Goal: Check status: Check status

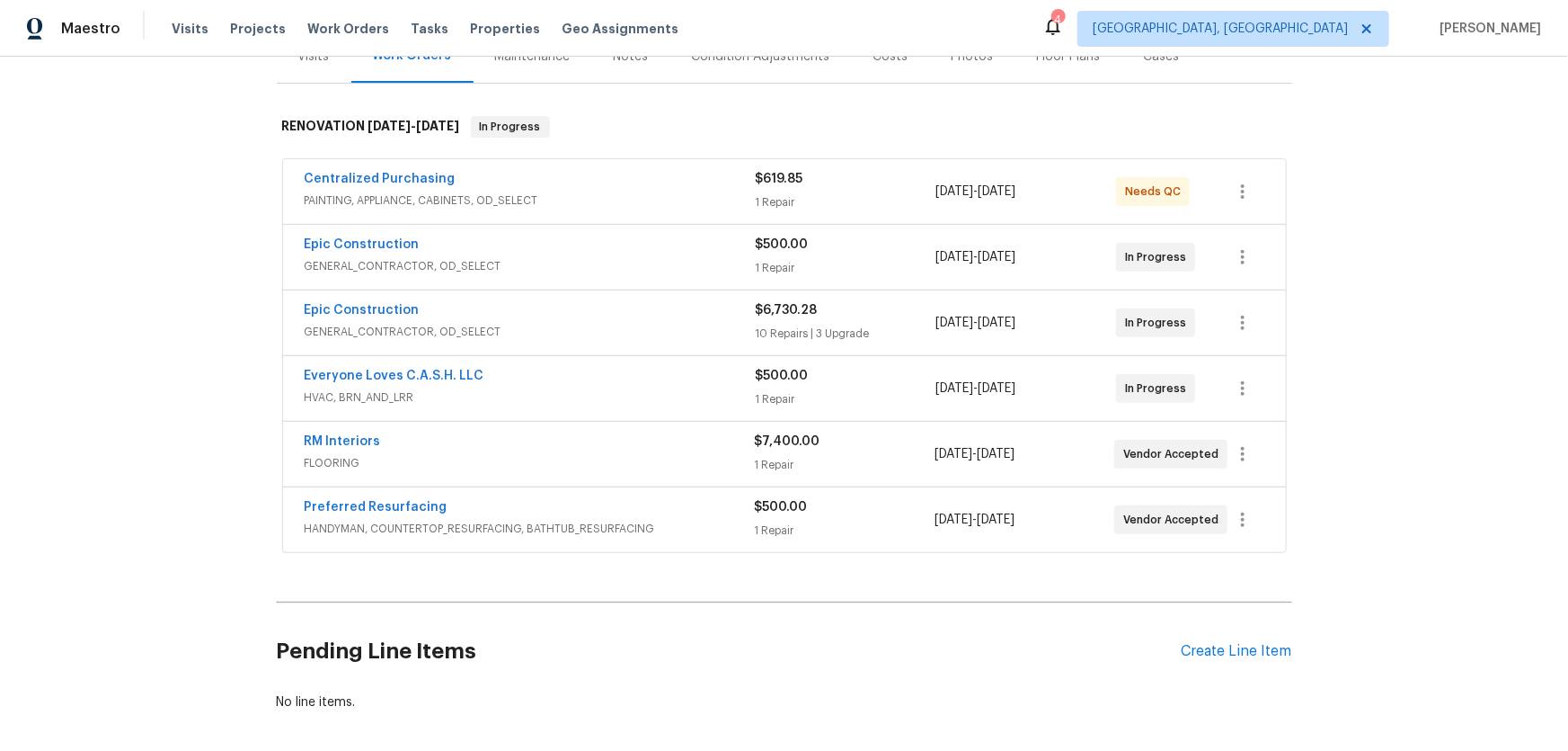
scroll to position [245, 0]
click at [189, 454] on div "Back to all projects 4044 Spyglass Rd, Oklahoma City, OK 73120 4 Beds | 3 Baths…" at bounding box center [784, 404] width 1568 height 694
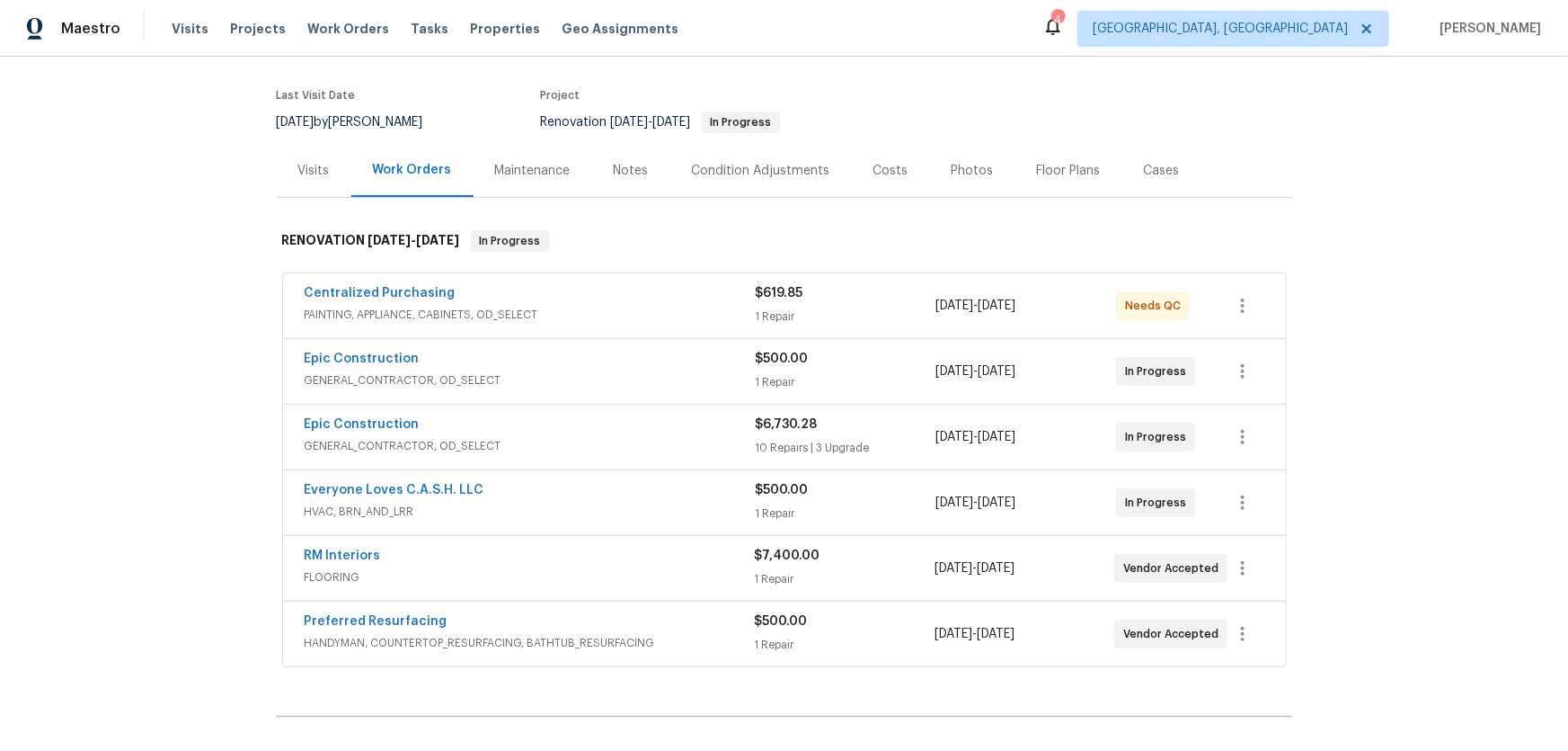
scroll to position [334, 0]
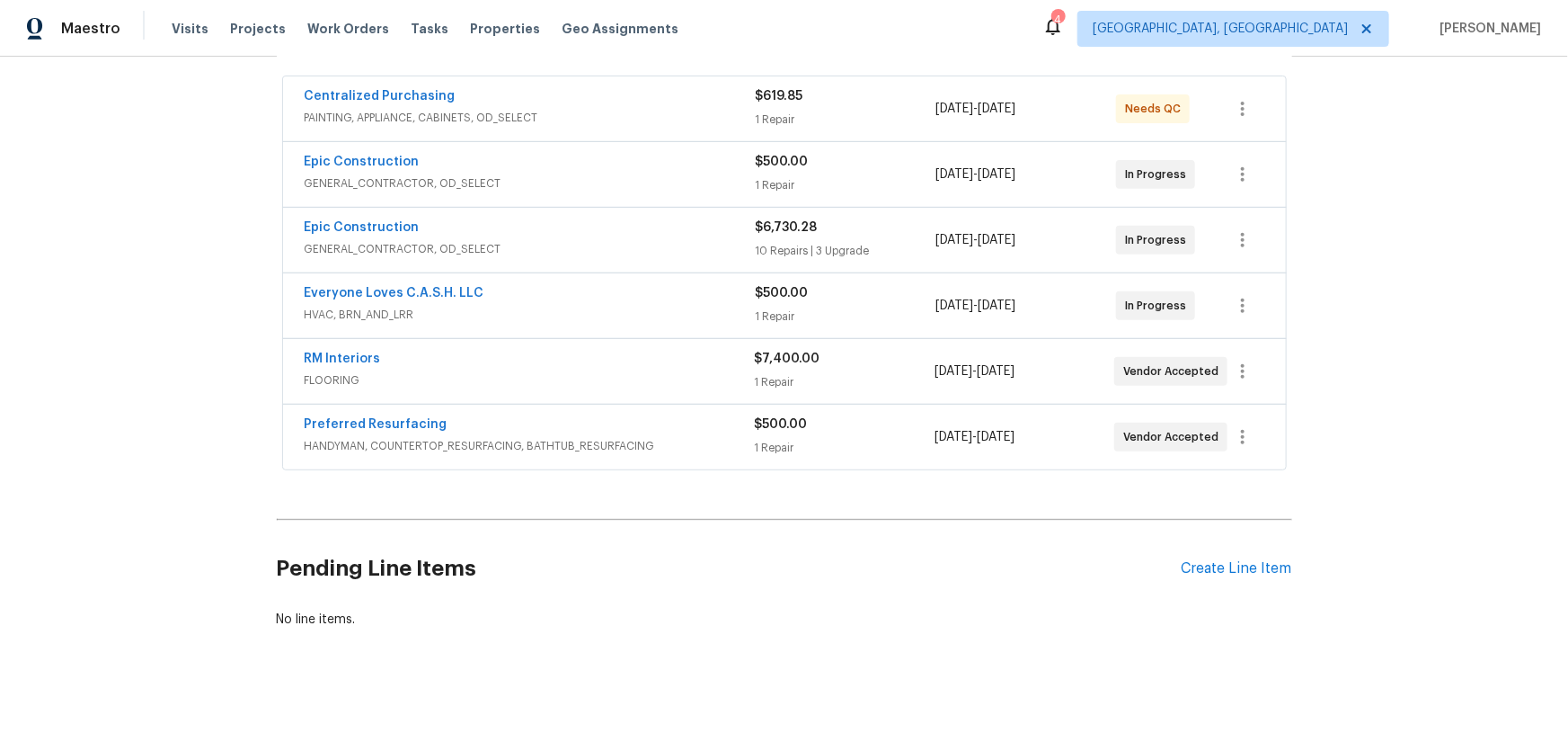
click at [249, 386] on div "Back to all projects 4044 Spyglass Rd, Oklahoma City, OK 73120 4 Beds | 3 Baths…" at bounding box center [784, 404] width 1568 height 694
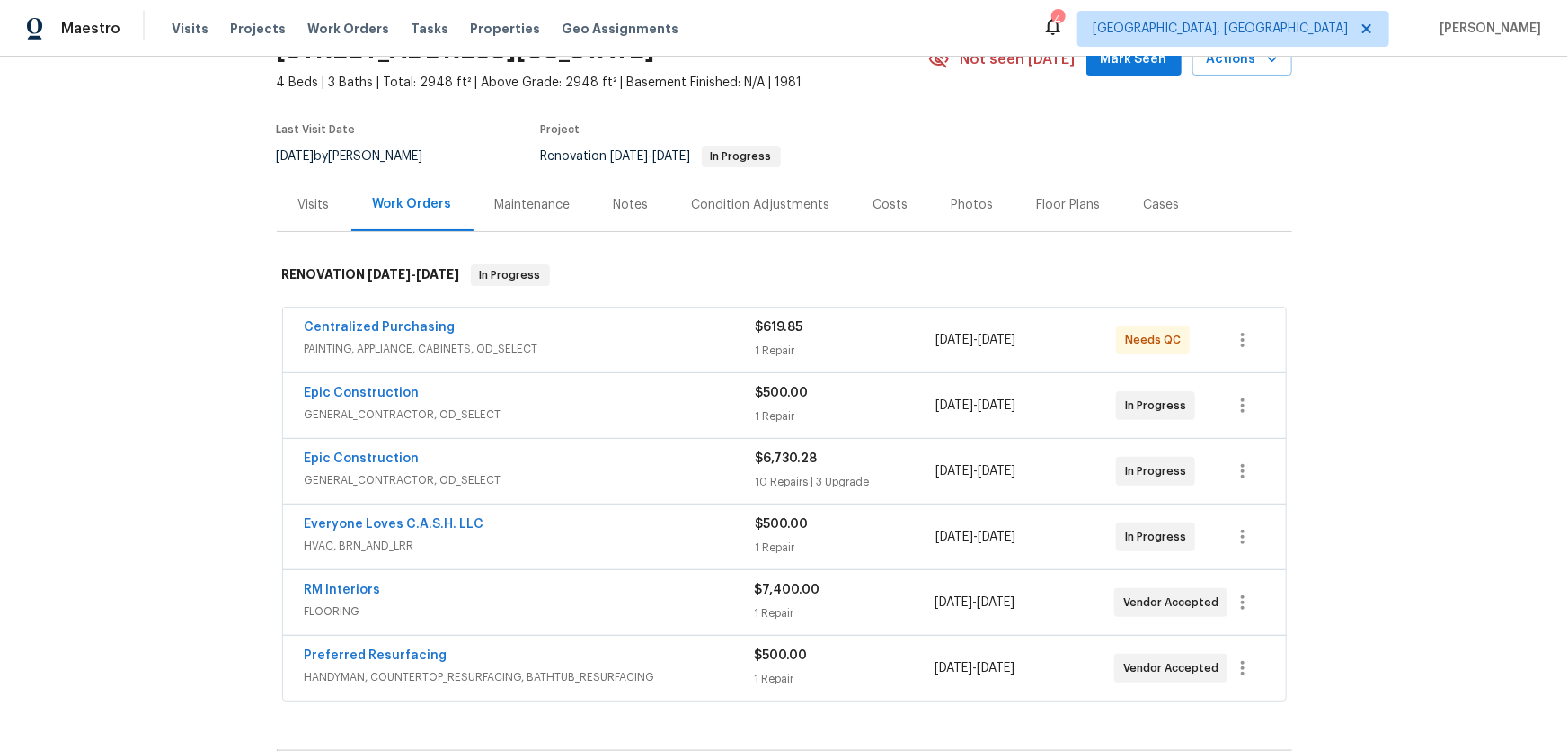
scroll to position [0, 0]
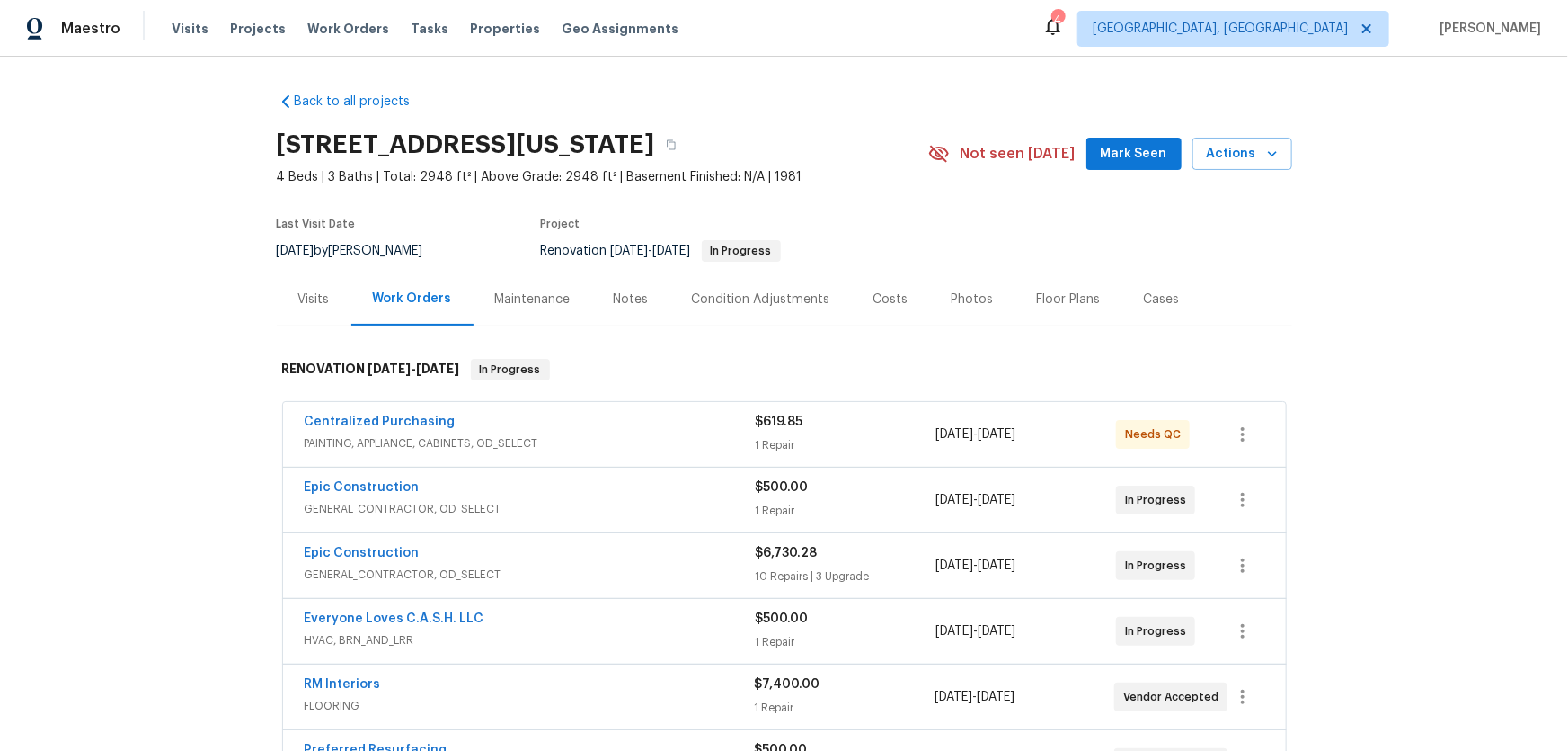
drag, startPoint x: 102, startPoint y: 359, endPoint x: 166, endPoint y: 65, distance: 300.9
click at [101, 357] on div "Back to all projects 4044 Spyglass Rd, Oklahoma City, OK 73120 4 Beds | 3 Baths…" at bounding box center [784, 404] width 1568 height 694
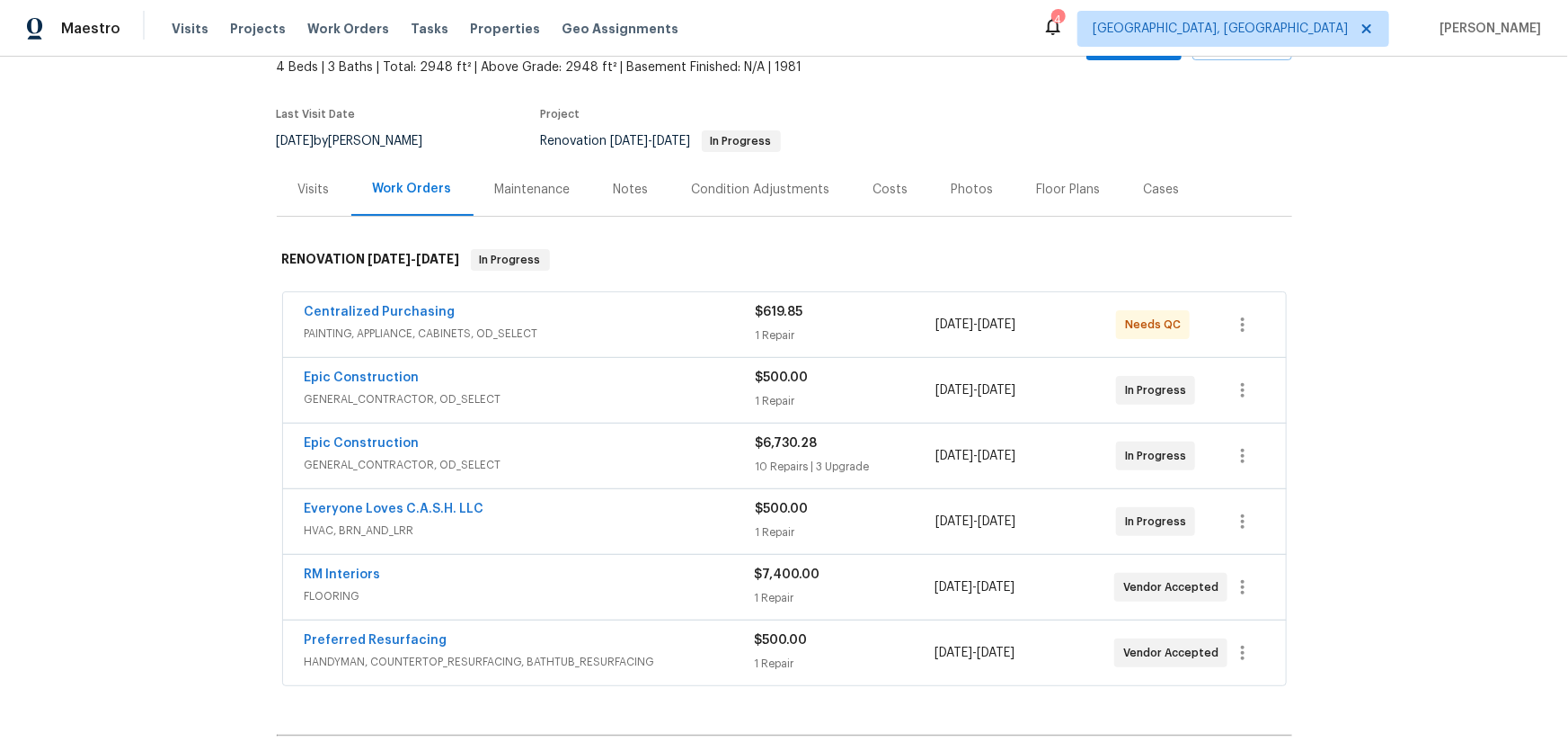
scroll to position [334, 0]
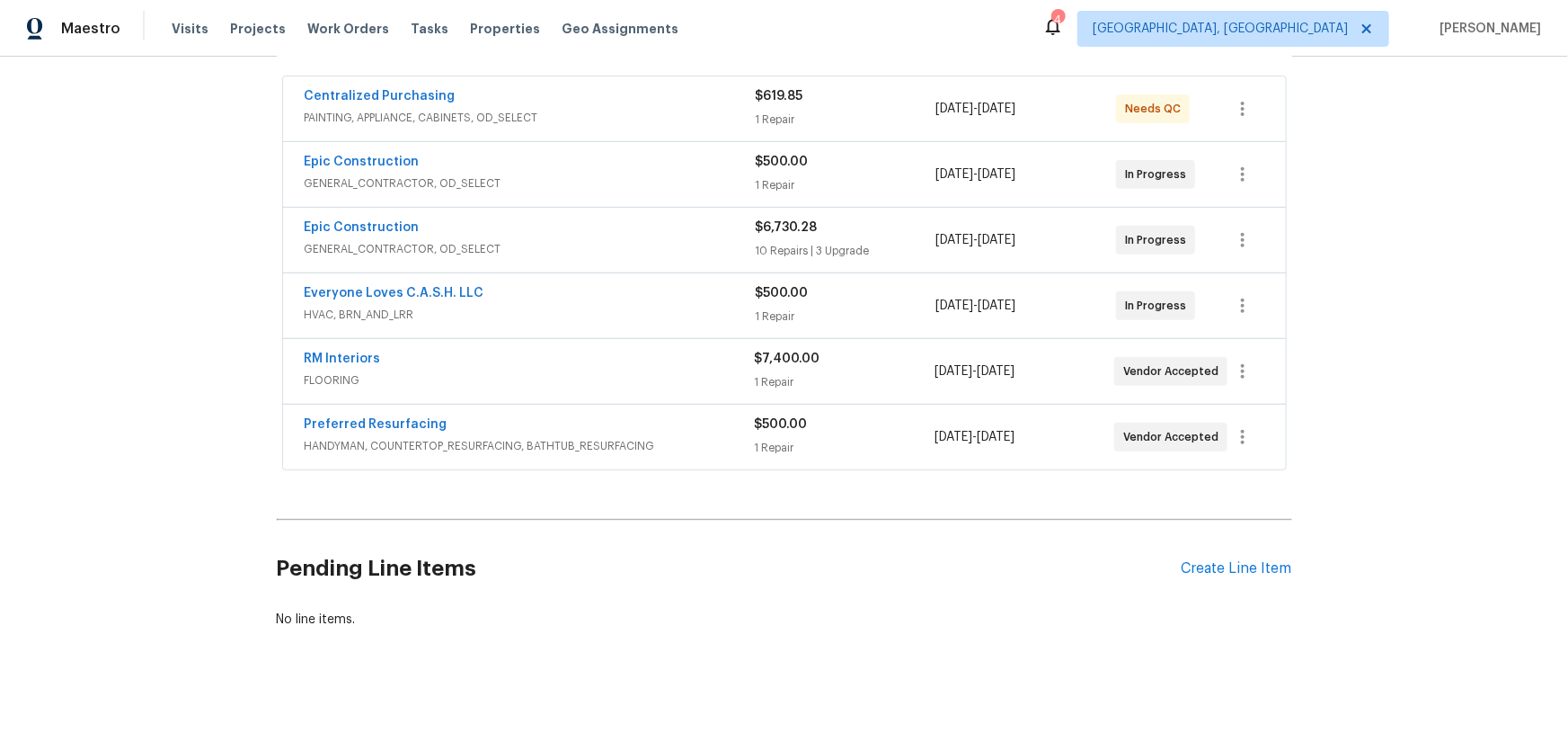
click at [184, 413] on div "Back to all projects 4044 Spyglass Rd, Oklahoma City, OK 73120 4 Beds | 3 Baths…" at bounding box center [784, 404] width 1568 height 694
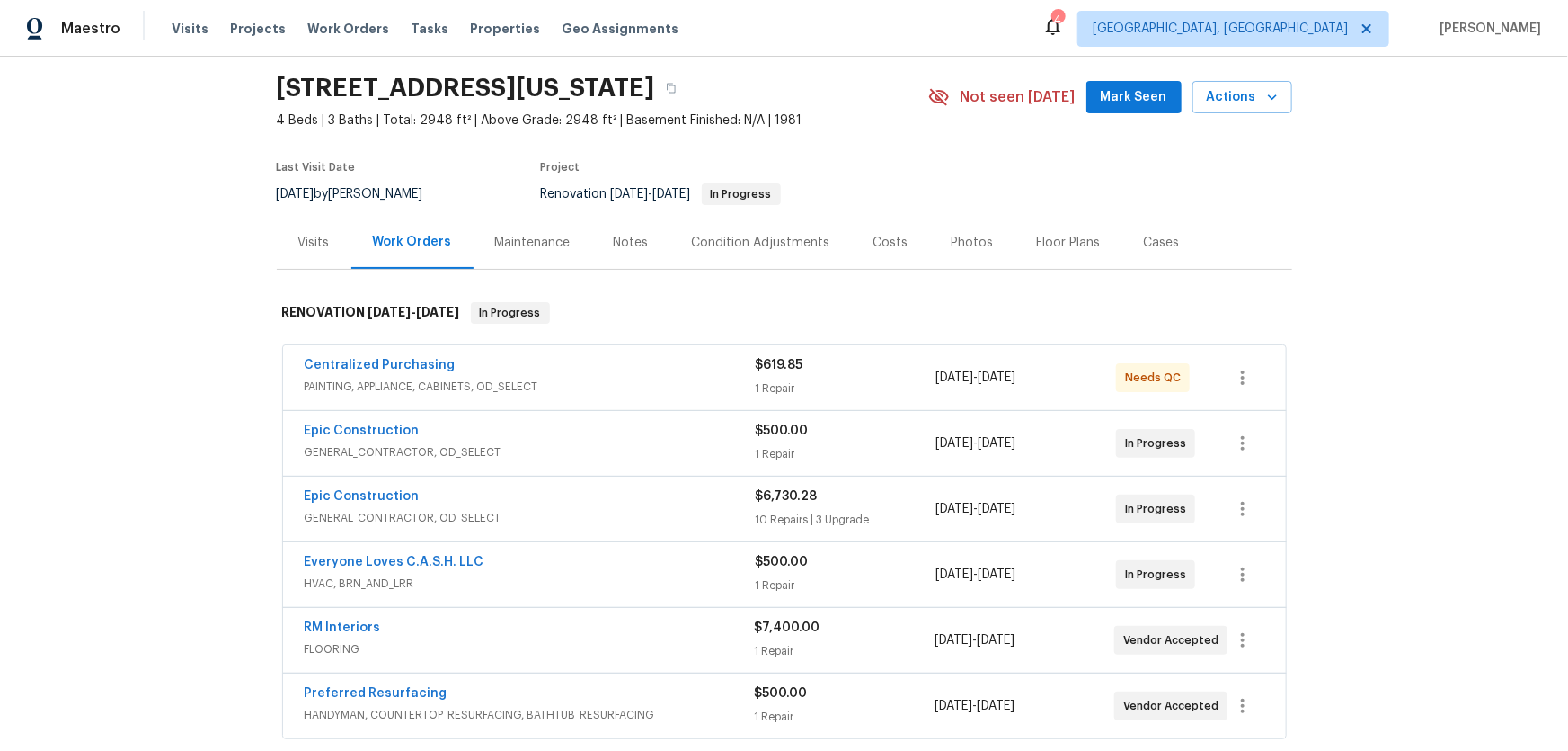
scroll to position [0, 0]
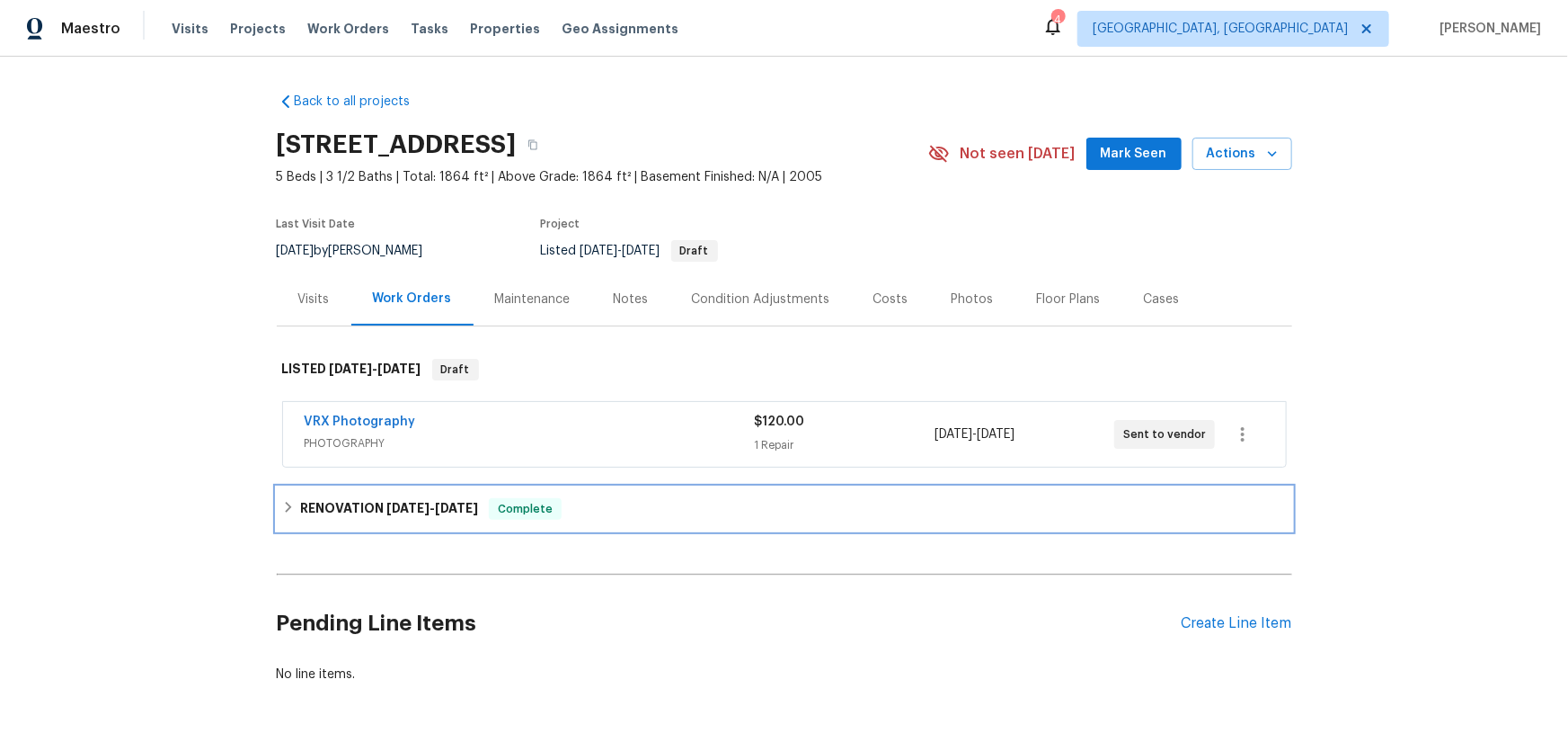
click at [368, 495] on div "RENOVATION [DATE] - [DATE] Complete" at bounding box center [784, 509] width 1015 height 43
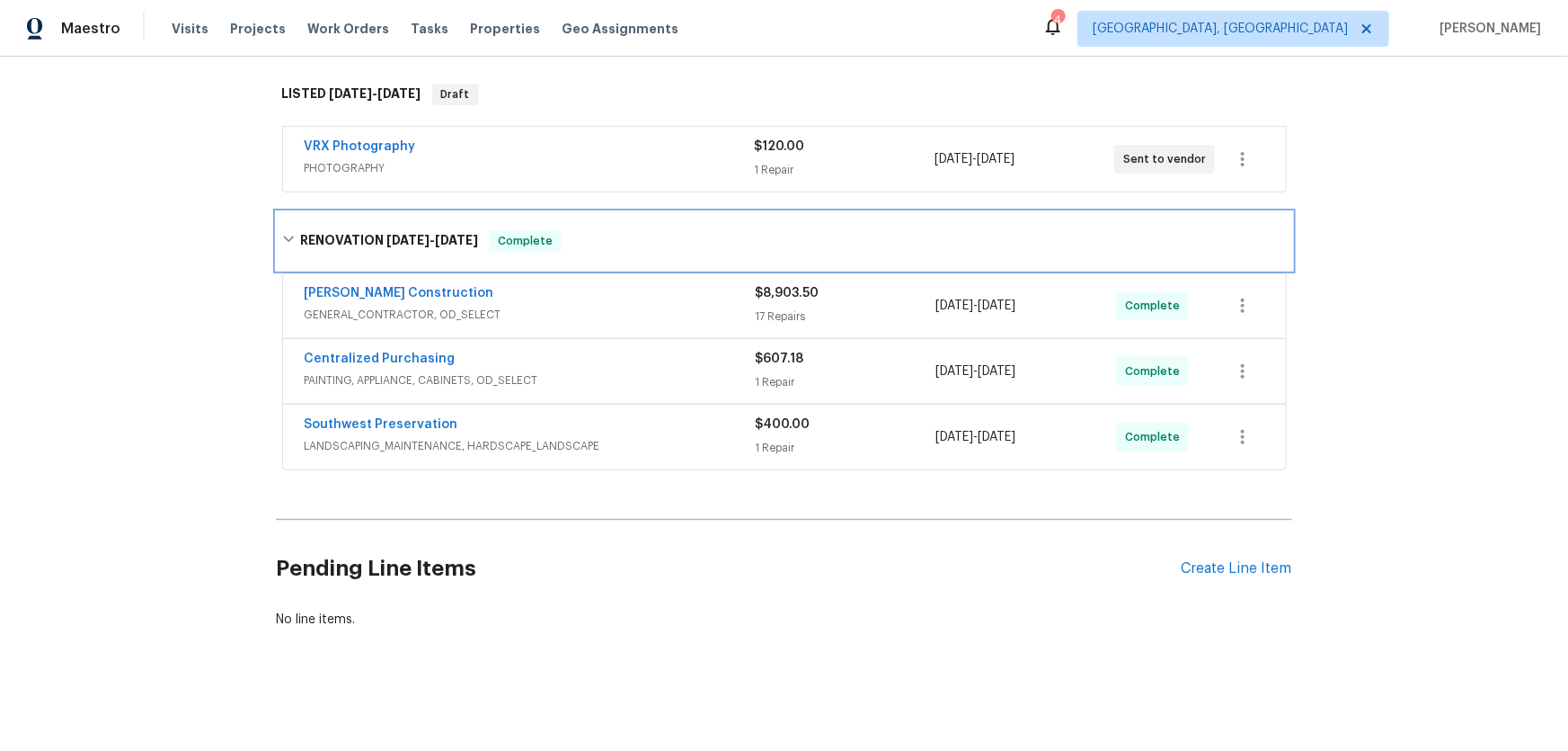
scroll to position [282, 0]
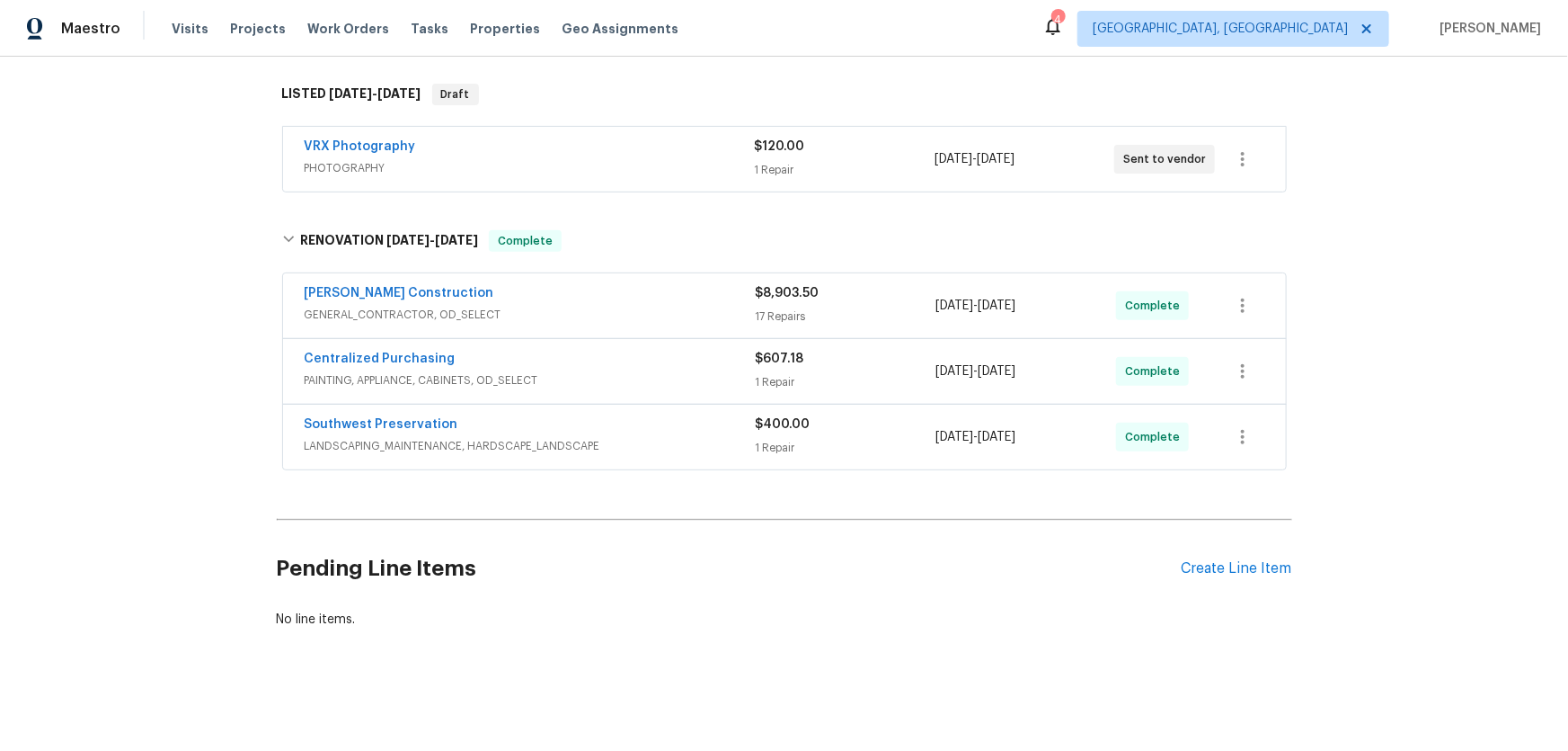
click at [117, 434] on div "Back to all projects [STREET_ADDRESS] 5 Beds | 3 1/2 Baths | Total: 1864 ft² | …" at bounding box center [784, 404] width 1568 height 694
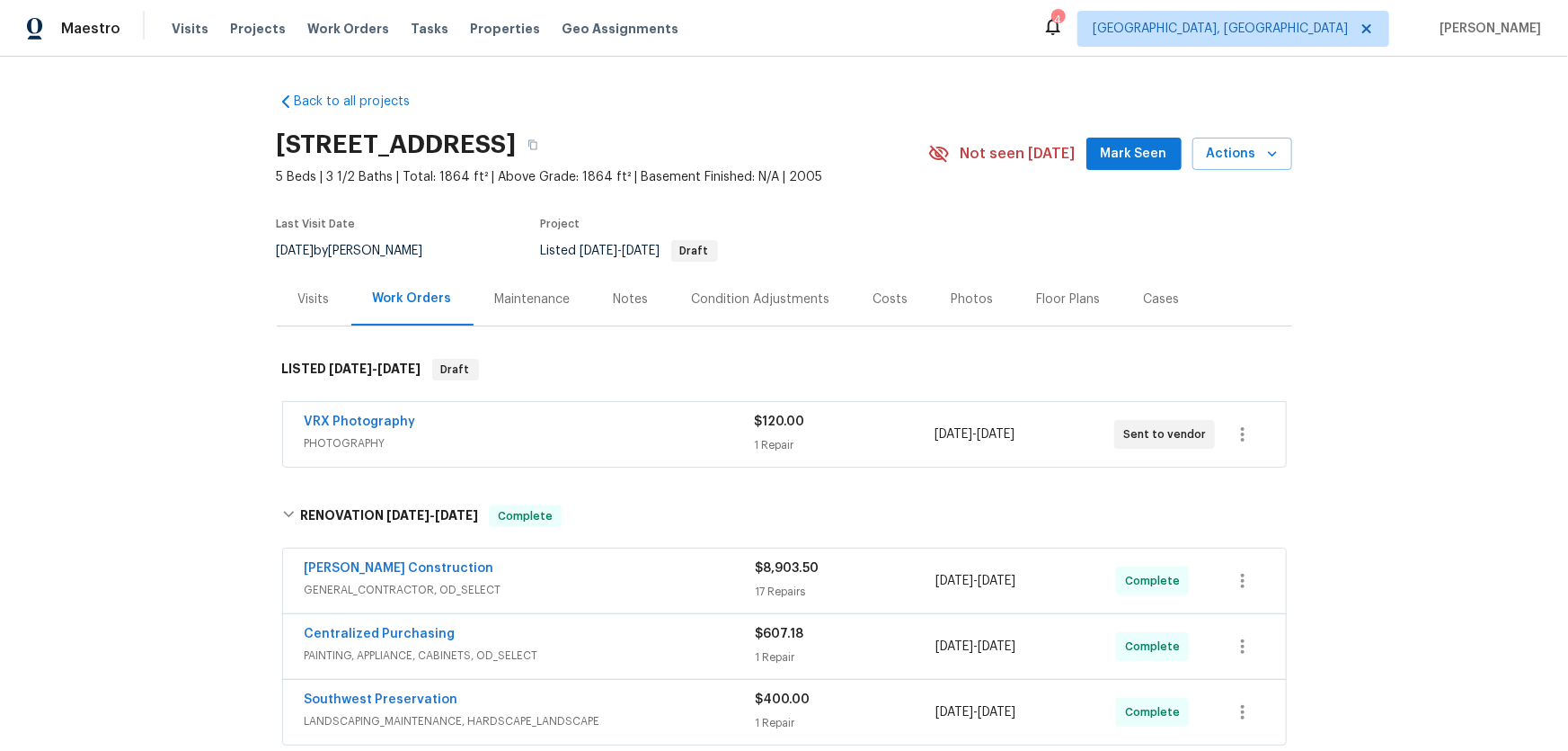
click at [313, 314] on div "Visits" at bounding box center [313, 298] width 75 height 53
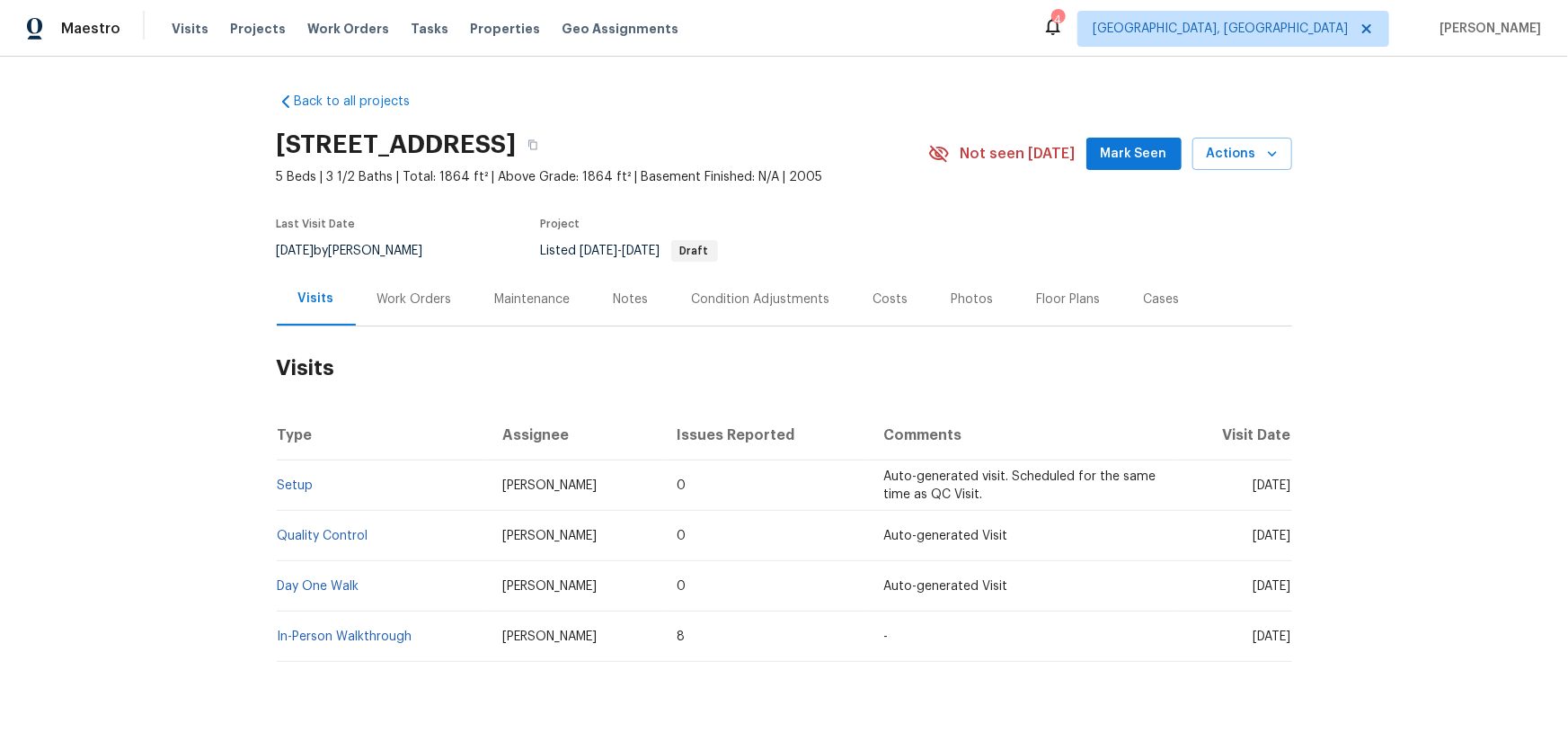
scroll to position [45, 0]
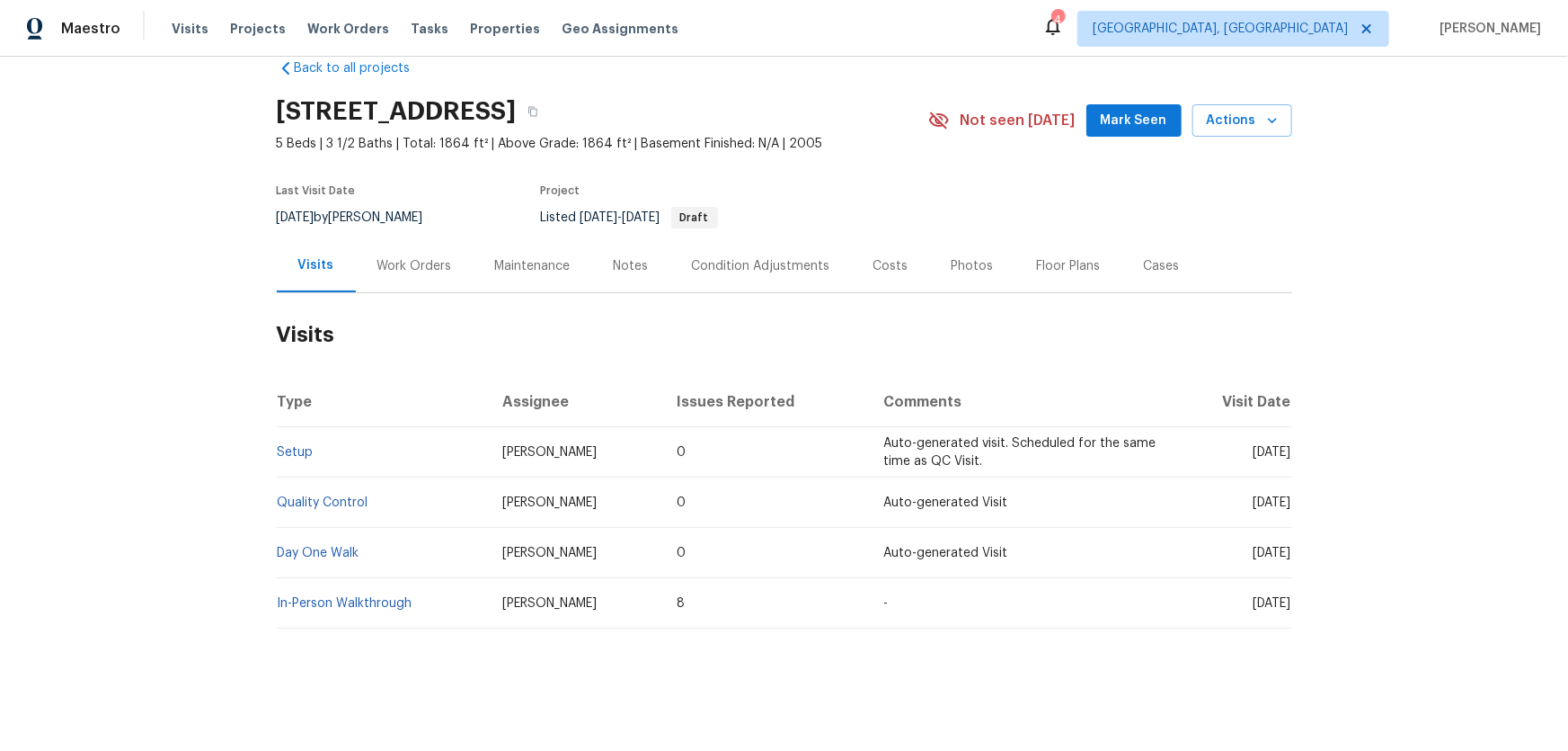
click at [298, 432] on td "Setup" at bounding box center [382, 453] width 212 height 51
click at [295, 448] on td "Setup" at bounding box center [382, 453] width 212 height 51
click at [294, 446] on link "Setup" at bounding box center [295, 452] width 36 height 13
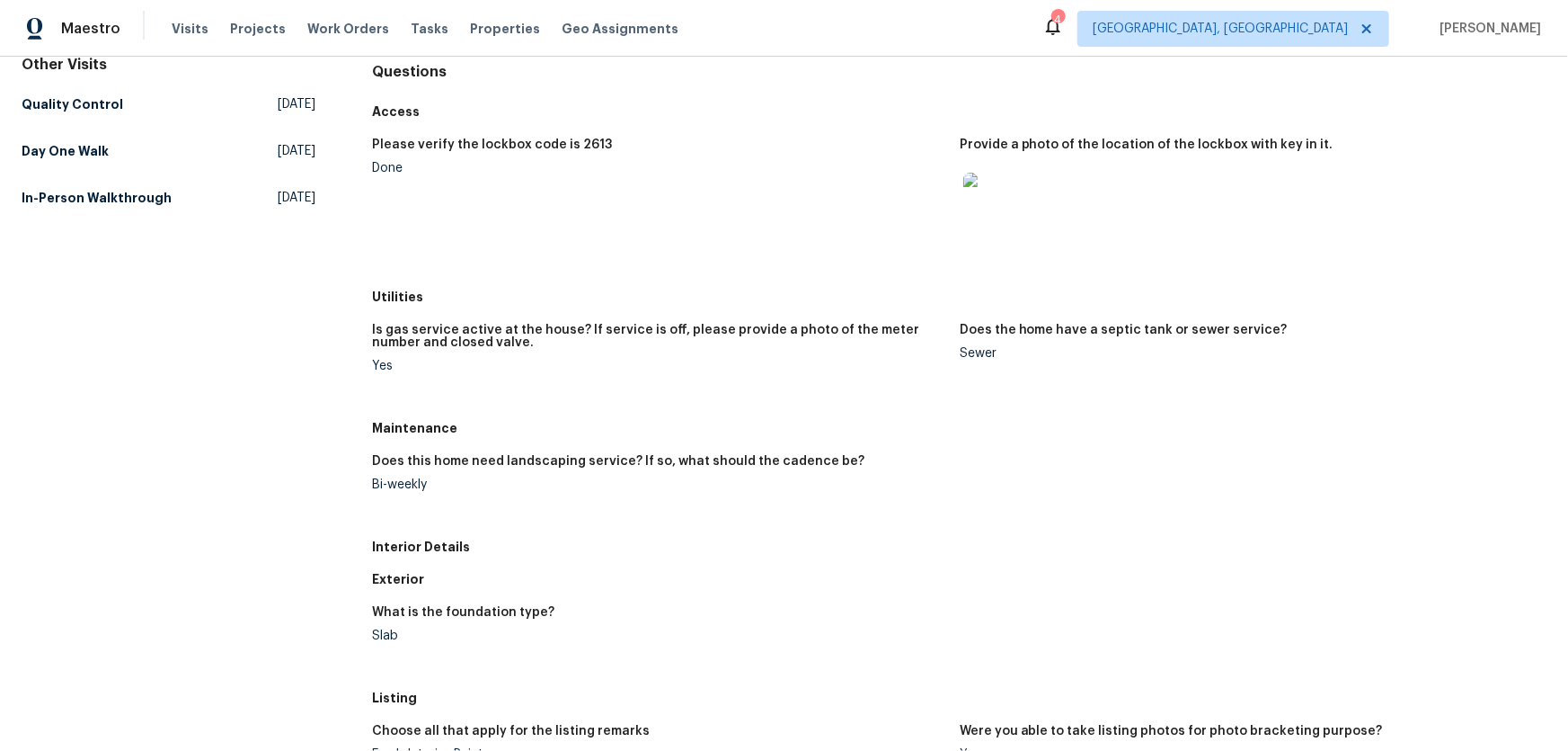
scroll to position [245, 0]
